Goal: Browse casually

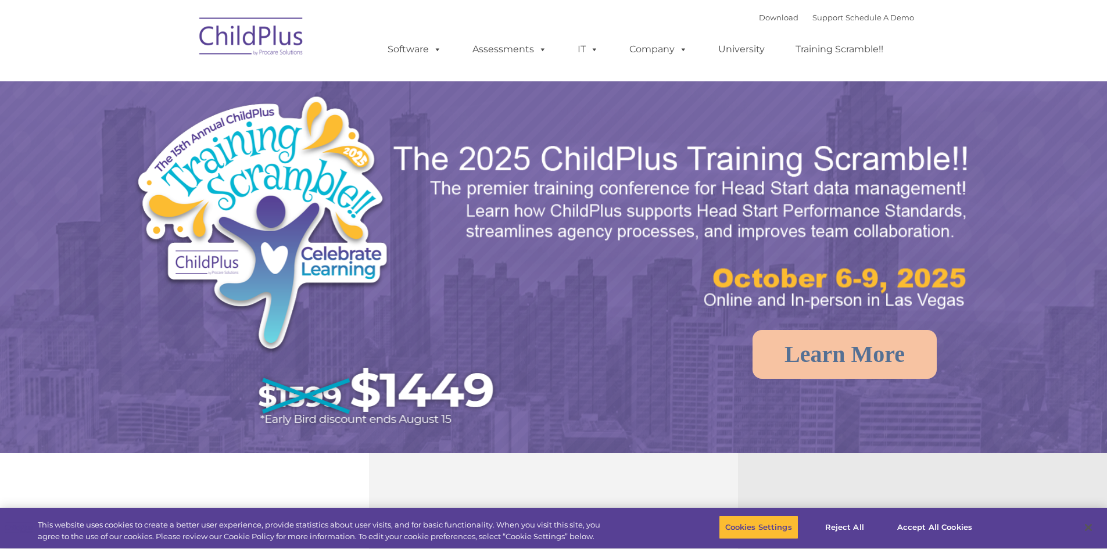
type input ""
select select "MEDIUM"
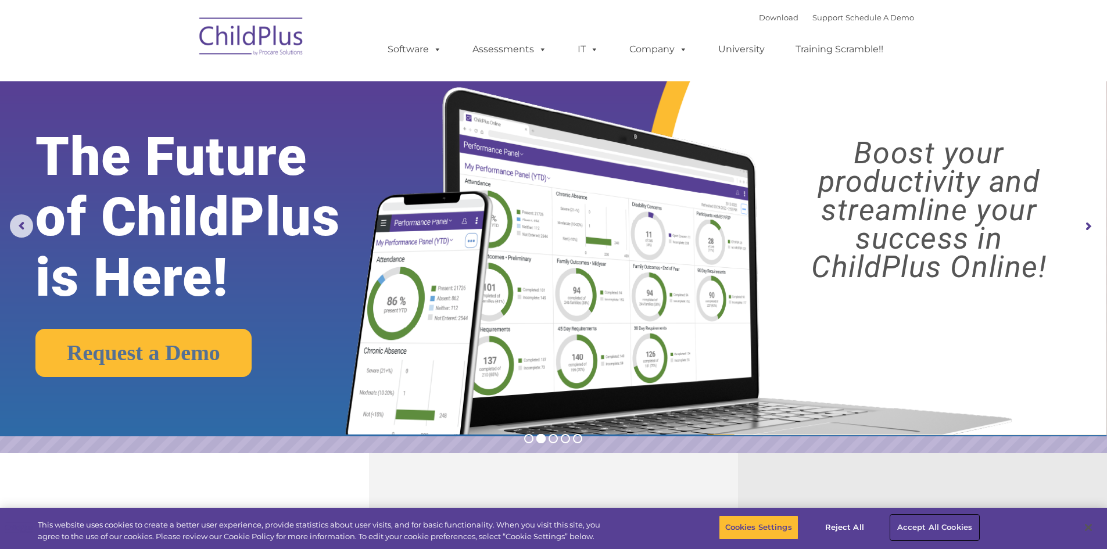
click at [945, 529] on button "Accept All Cookies" at bounding box center [935, 527] width 88 height 24
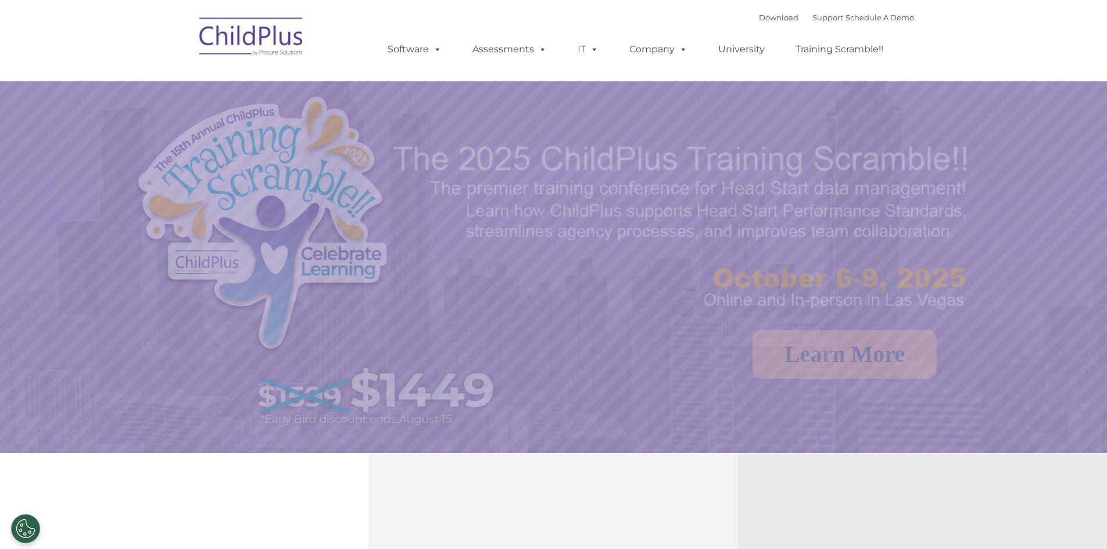
select select "MEDIUM"
